Goal: Download file/media

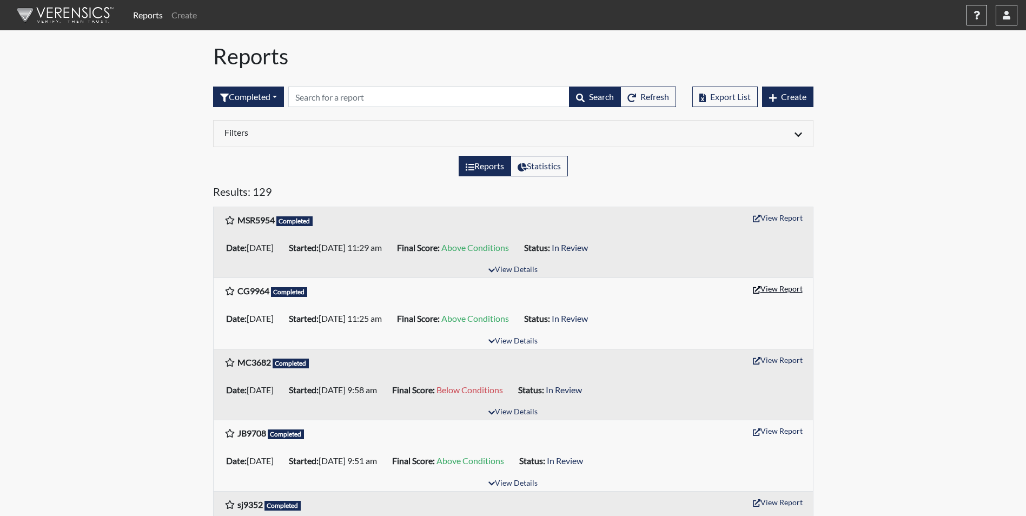
click at [790, 289] on button "View Report" at bounding box center [777, 288] width 59 height 17
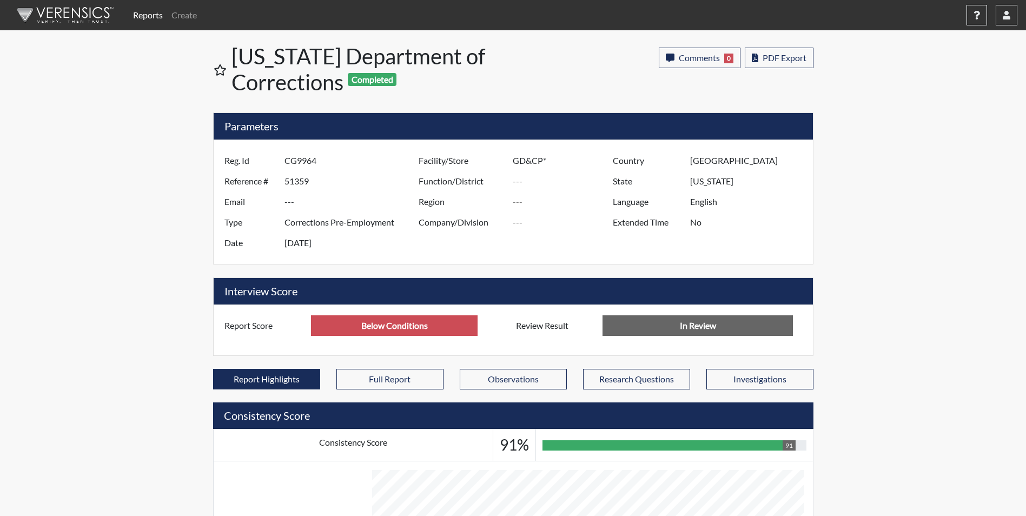
scroll to position [180, 449]
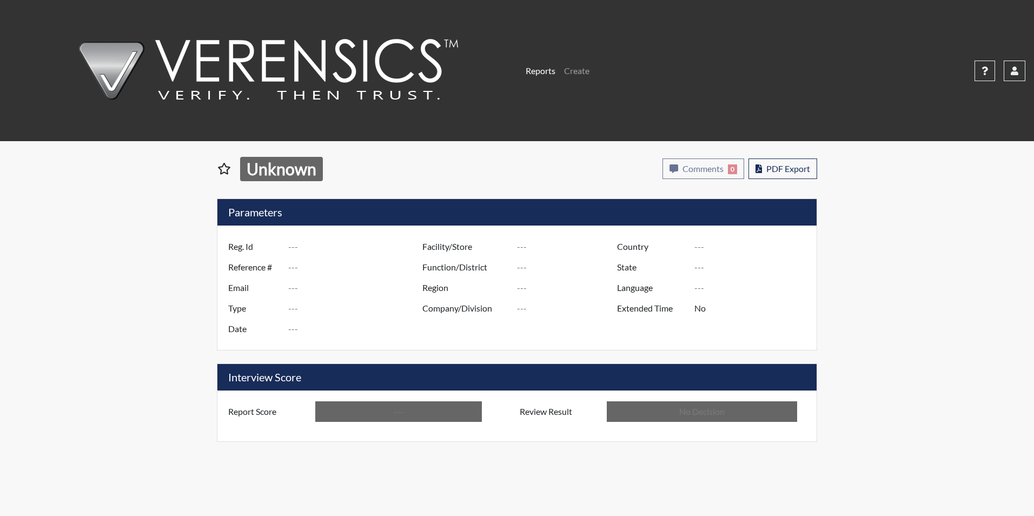
type input "CG9964"
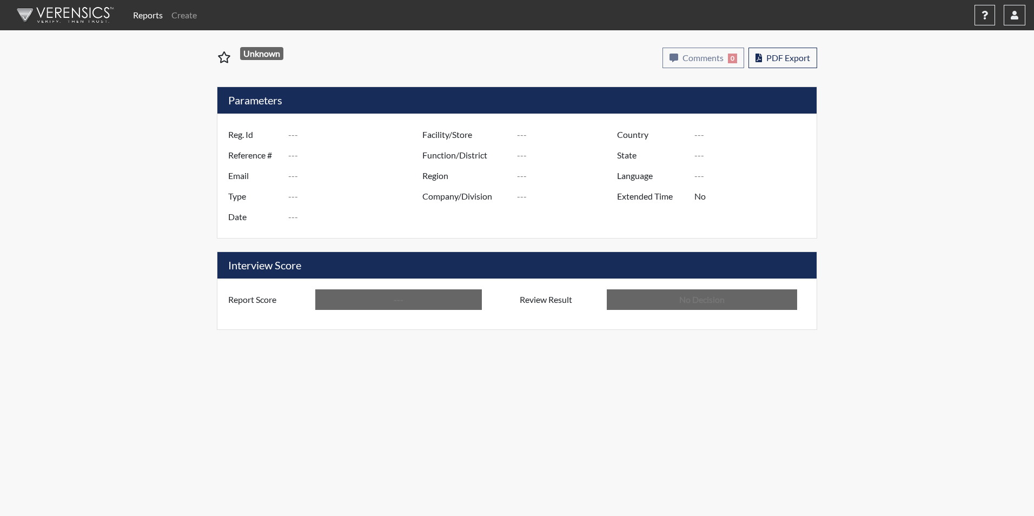
type input "51359"
type input "---"
type input "Corrections Pre-Employment"
type input "[DATE]"
type input "GD&CP*"
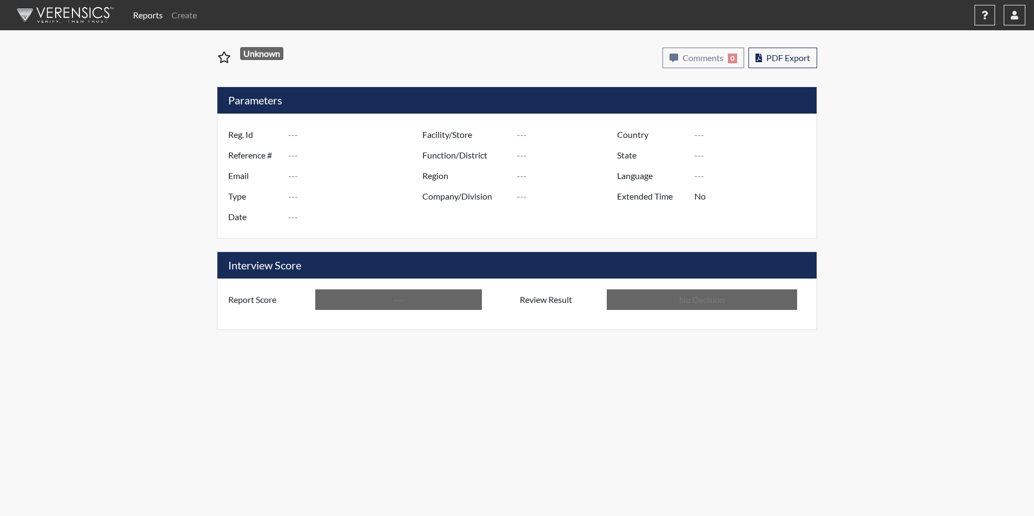
type input "[GEOGRAPHIC_DATA]"
type input "[US_STATE]"
type input "English"
type input "Above Conditions"
type input "In Review"
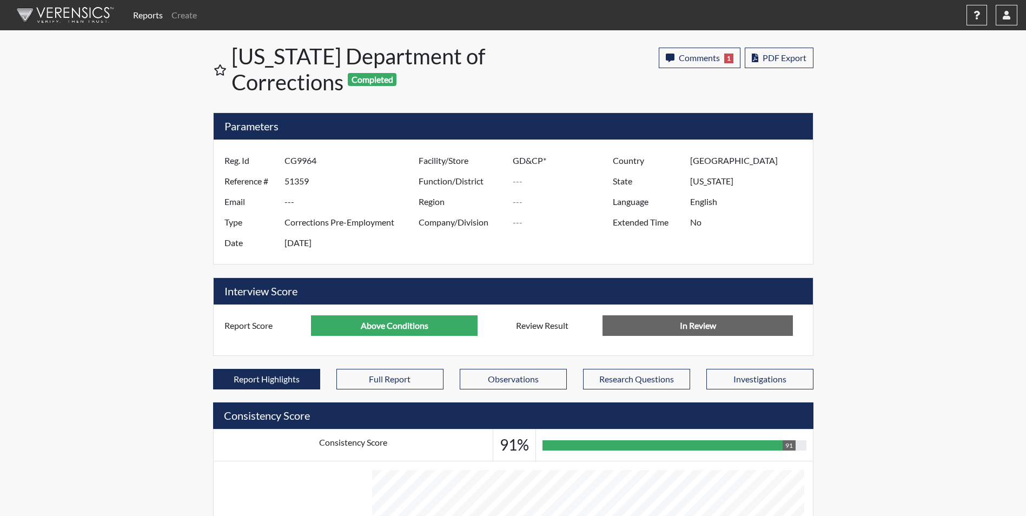
scroll to position [180, 449]
click at [777, 58] on span "PDF Export" at bounding box center [785, 57] width 44 height 10
